Goal: Check status: Check status

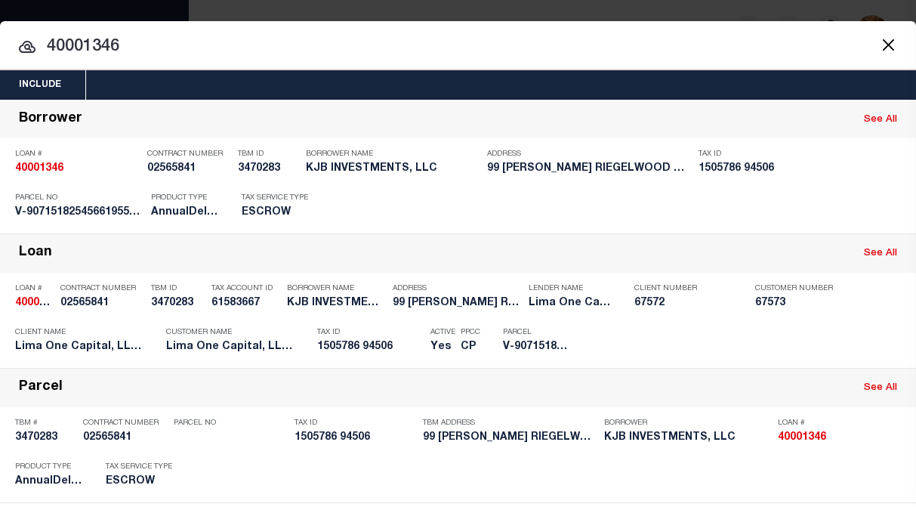
click at [879, 47] on button "Close" at bounding box center [889, 45] width 20 height 20
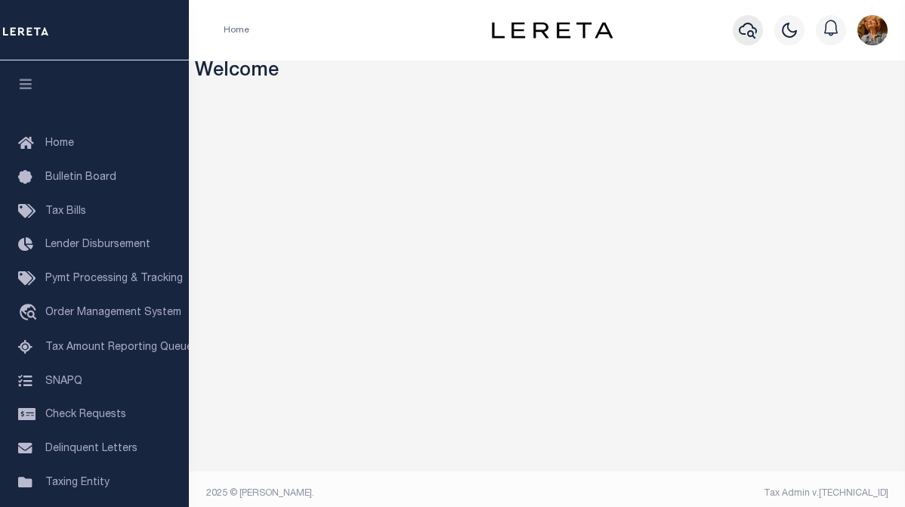
click at [751, 28] on icon "button" at bounding box center [748, 30] width 18 height 18
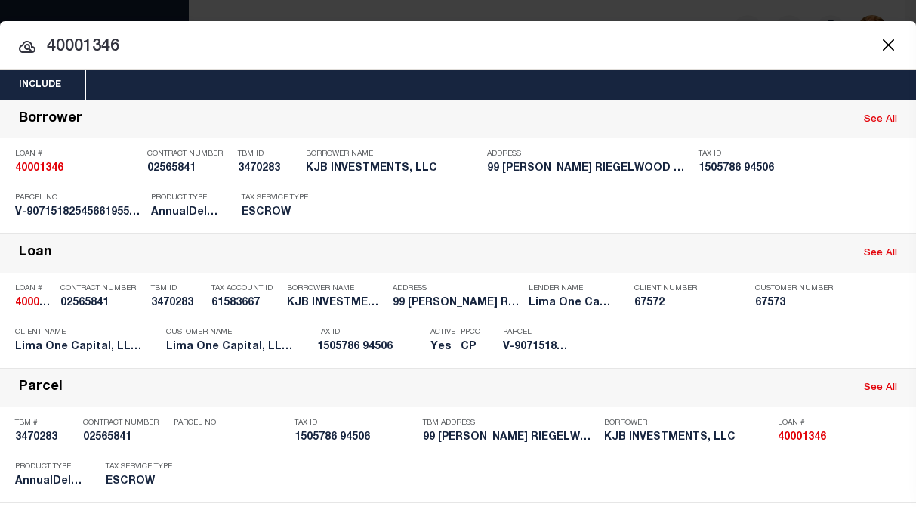
drag, startPoint x: 137, startPoint y: 40, endPoint x: 29, endPoint y: 39, distance: 107.3
click at [29, 100] on div "40001346 40001346 Borrower See All Loan # 40001346 Contract Number 02565841 TBM…" at bounding box center [458, 349] width 916 height 499
click at [183, 54] on input "40001346" at bounding box center [458, 47] width 916 height 26
drag, startPoint x: 144, startPoint y: 39, endPoint x: 32, endPoint y: 42, distance: 111.9
click at [32, 100] on div "40001346 40001346 Borrower See All Loan # 40001346 Contract Number 02565841 TBM…" at bounding box center [458, 349] width 916 height 499
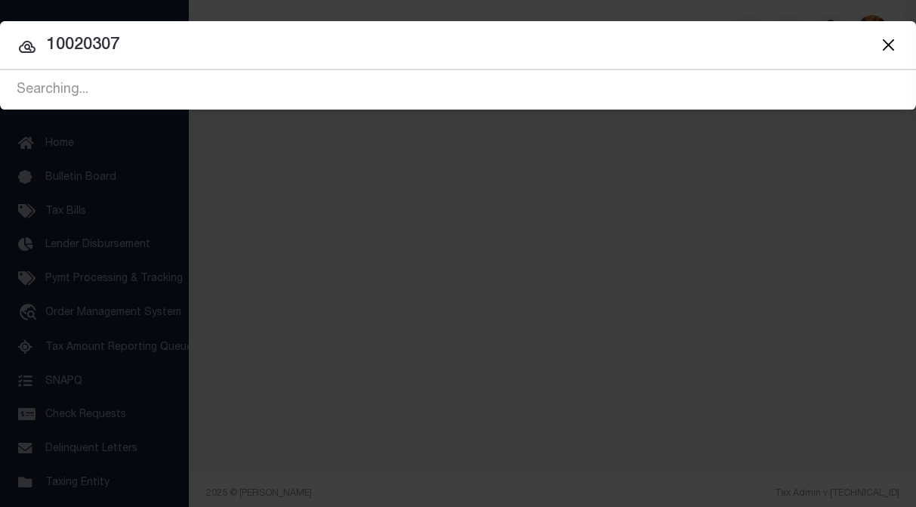
type input "10020307"
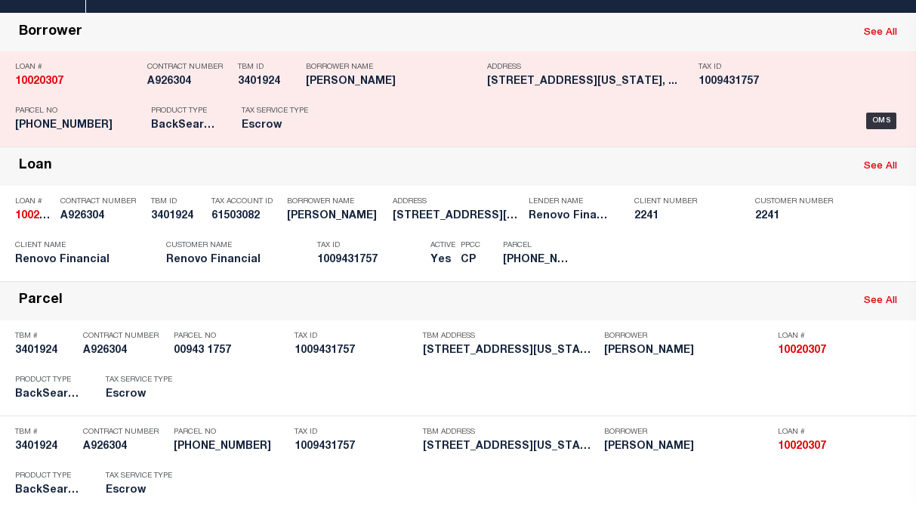
scroll to position [116, 0]
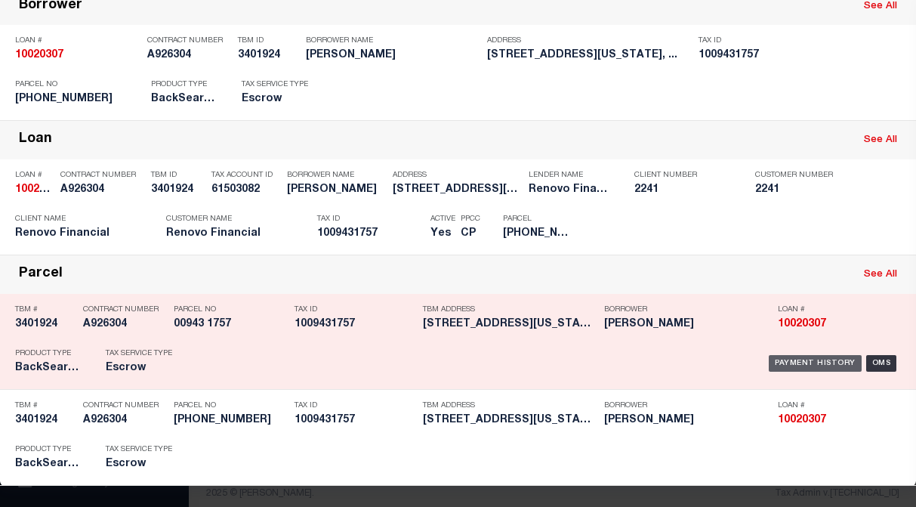
click at [771, 357] on div "Payment History" at bounding box center [815, 363] width 93 height 17
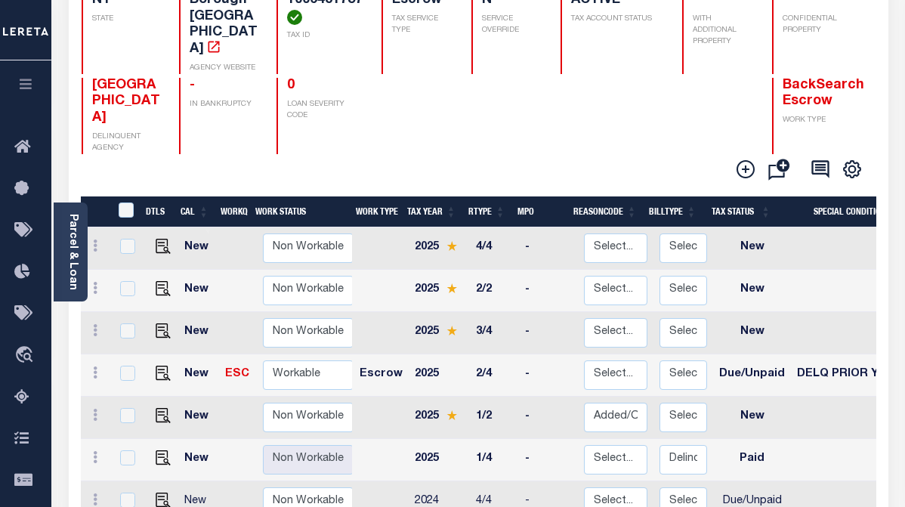
scroll to position [168, 0]
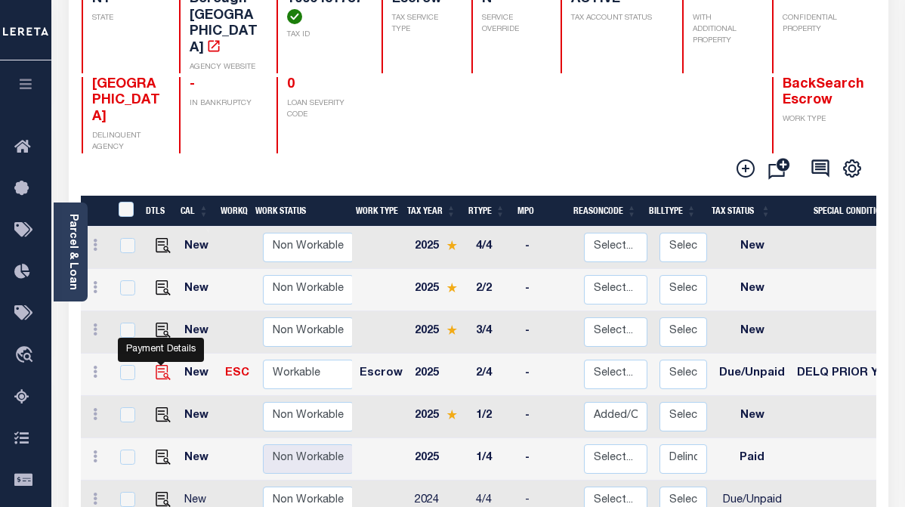
click at [156, 365] on img "" at bounding box center [163, 372] width 15 height 15
checkbox input "true"
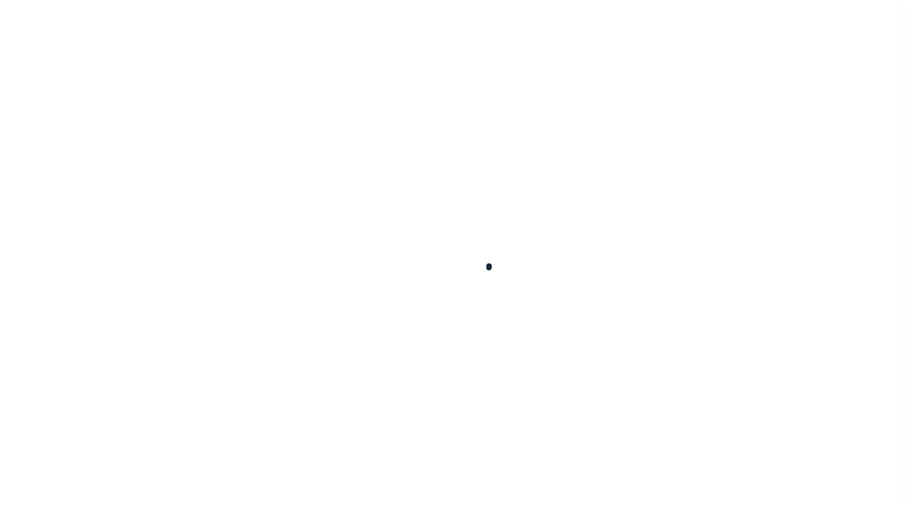
checkbox input "false"
type input "Q0000000"
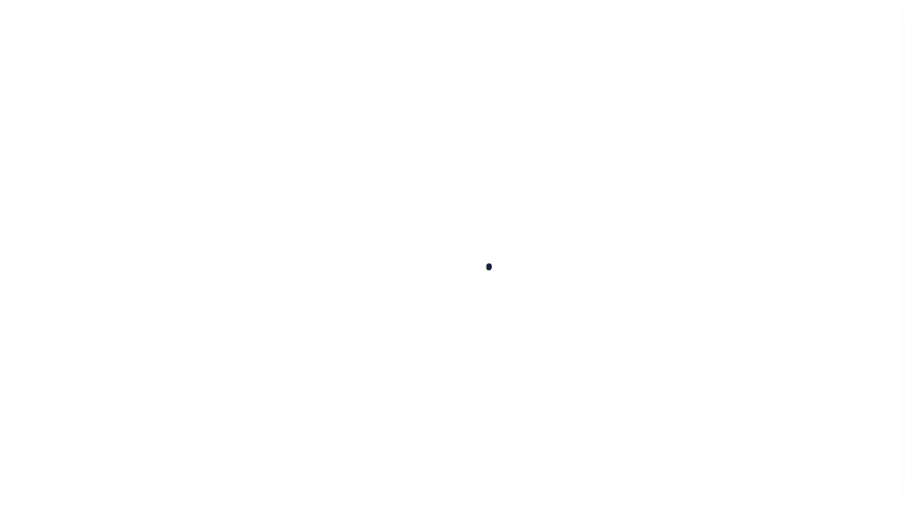
type input "Quarterly"
type input "[DATE]"
select select "DUE"
select select "18"
type input "0"
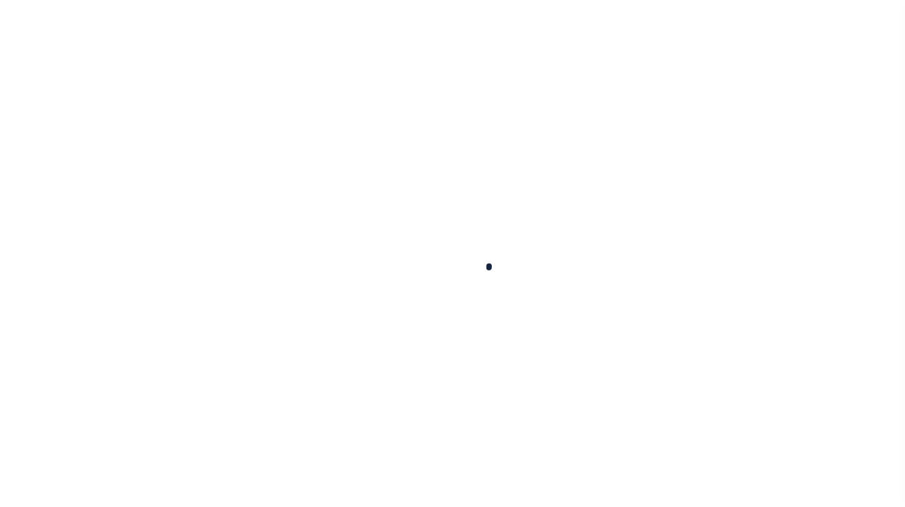
type input "$3,496"
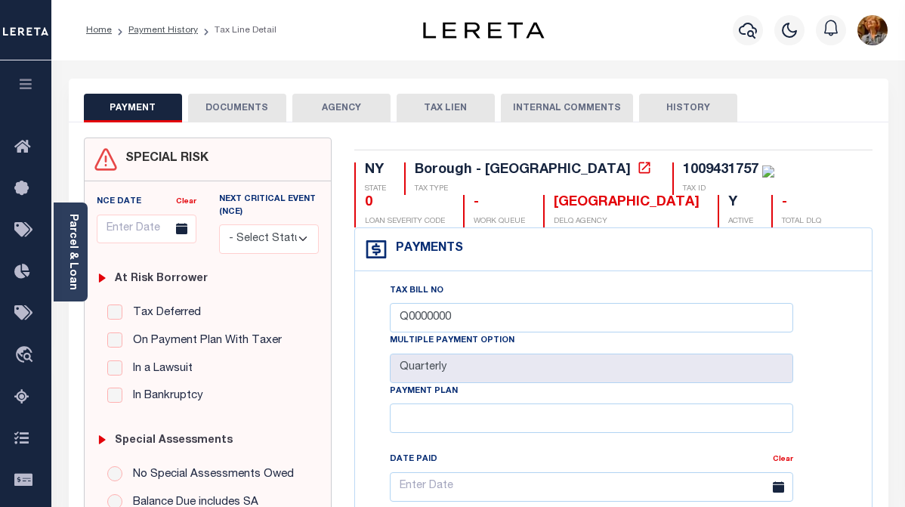
click at [697, 107] on button "HISTORY" at bounding box center [688, 108] width 98 height 29
select select "50"
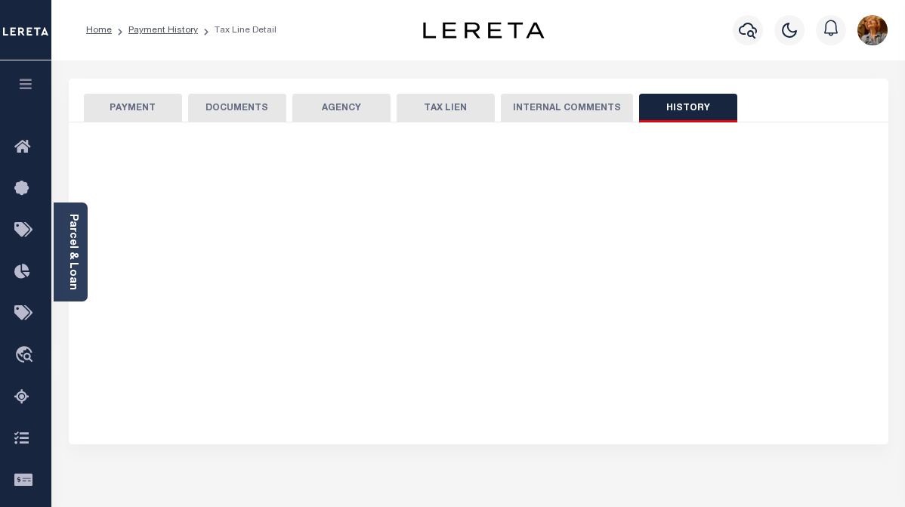
select select "50"
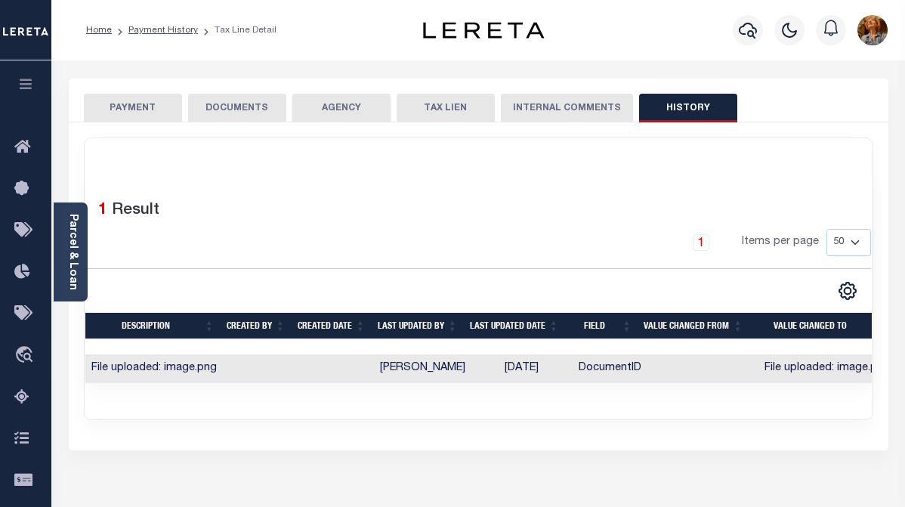
click at [536, 110] on button "INTERNAL COMMENTS" at bounding box center [567, 108] width 132 height 29
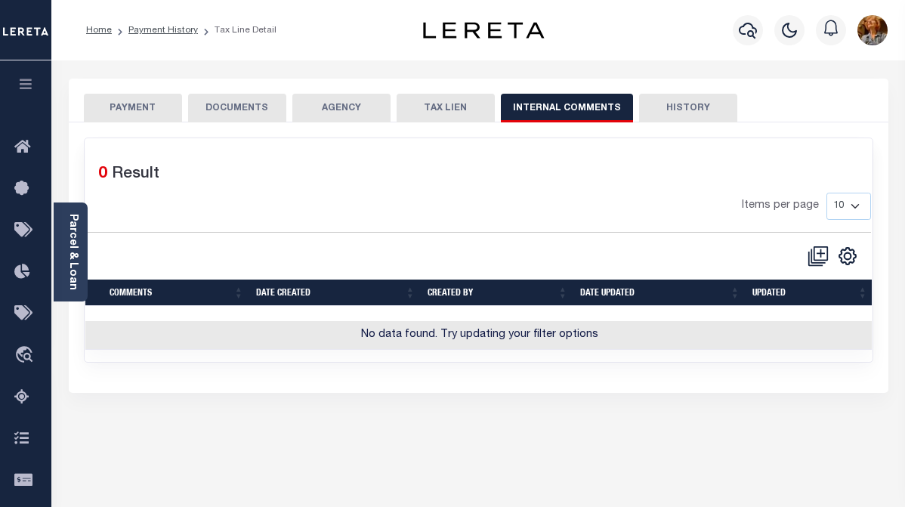
click at [435, 109] on button "TAX LIEN" at bounding box center [446, 108] width 98 height 29
checkbox input "false"
radio input "true"
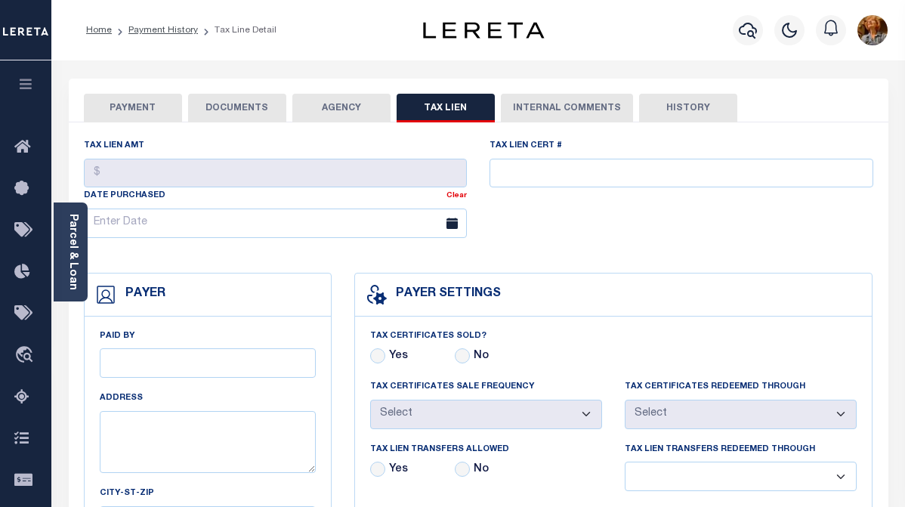
click at [226, 110] on button "DOCUMENTS" at bounding box center [237, 108] width 98 height 29
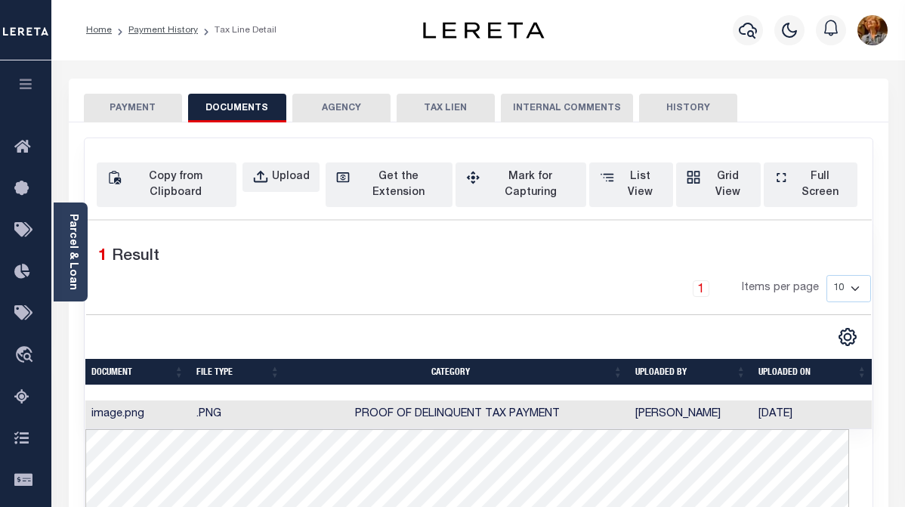
click at [137, 107] on button "PAYMENT" at bounding box center [133, 108] width 98 height 29
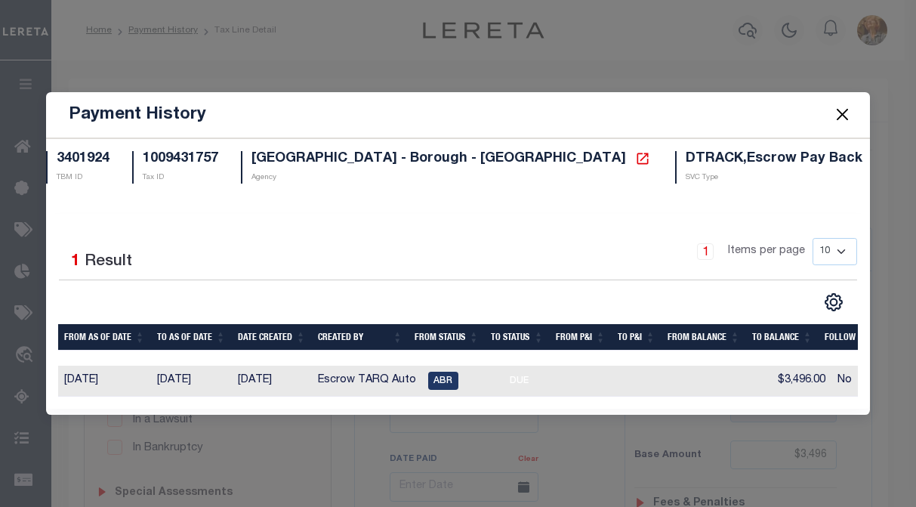
click at [838, 107] on button "Close" at bounding box center [843, 115] width 20 height 20
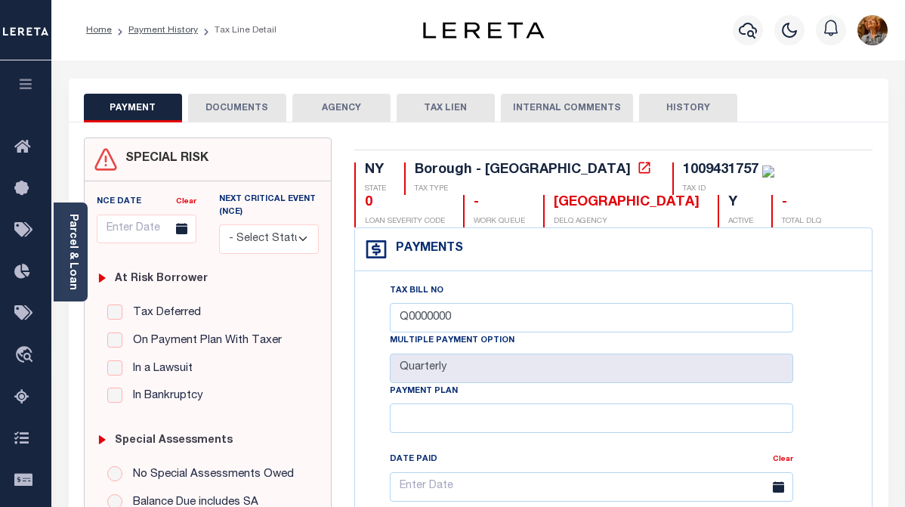
click at [561, 108] on button "INTERNAL COMMENTS" at bounding box center [567, 108] width 132 height 29
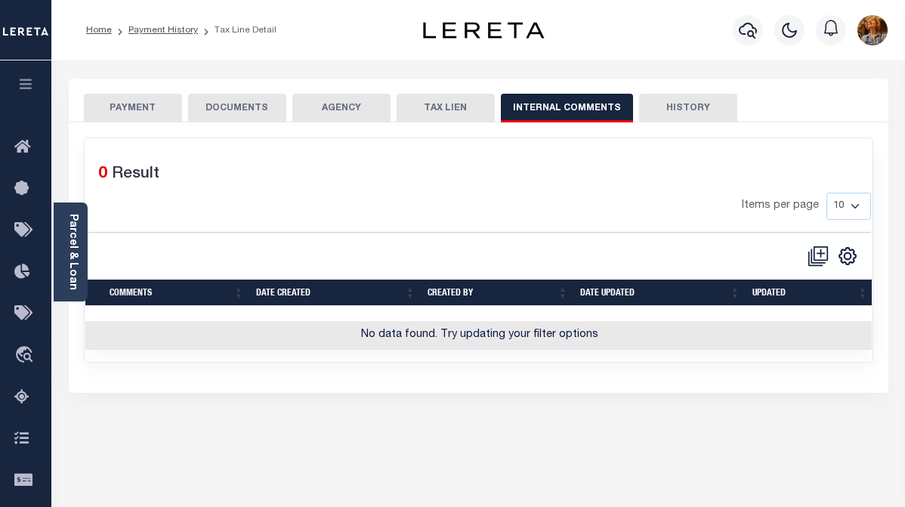
click at [681, 102] on button "HISTORY" at bounding box center [688, 108] width 98 height 29
select select "50"
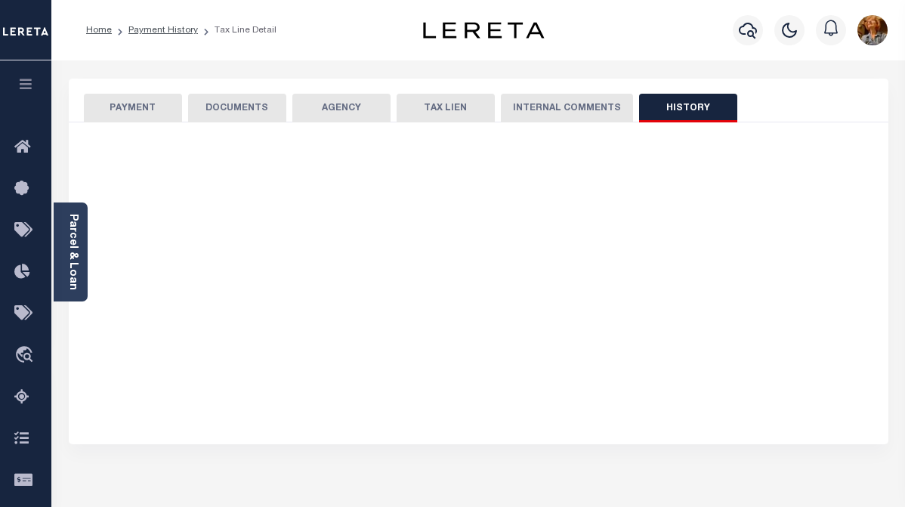
select select "50"
